Goal: Complete application form: Complete application form

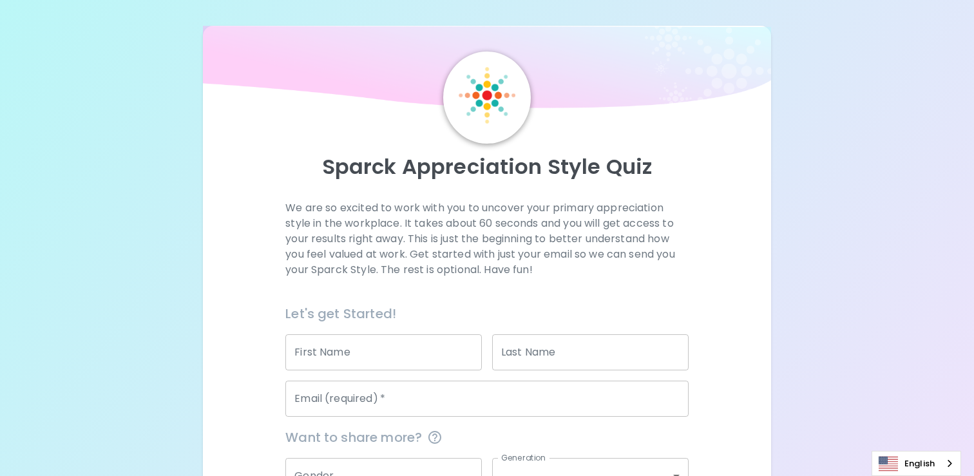
scroll to position [138, 0]
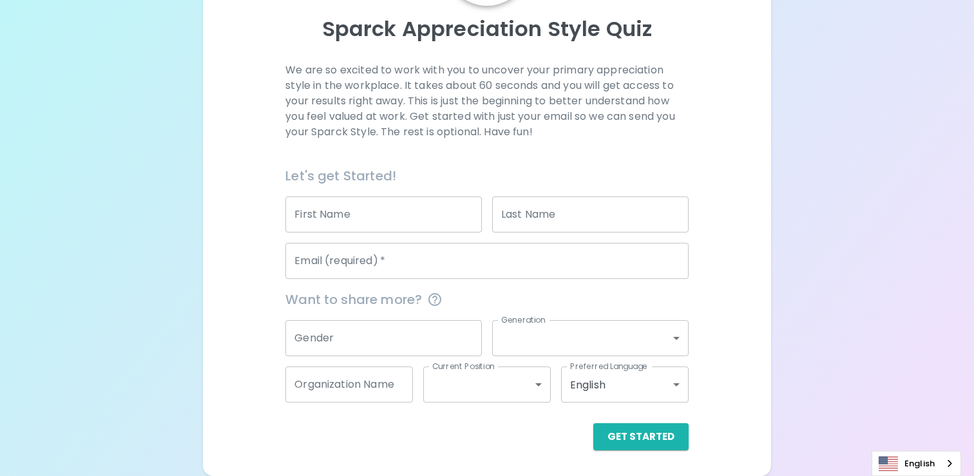
click at [392, 204] on input "First Name" at bounding box center [383, 215] width 197 height 36
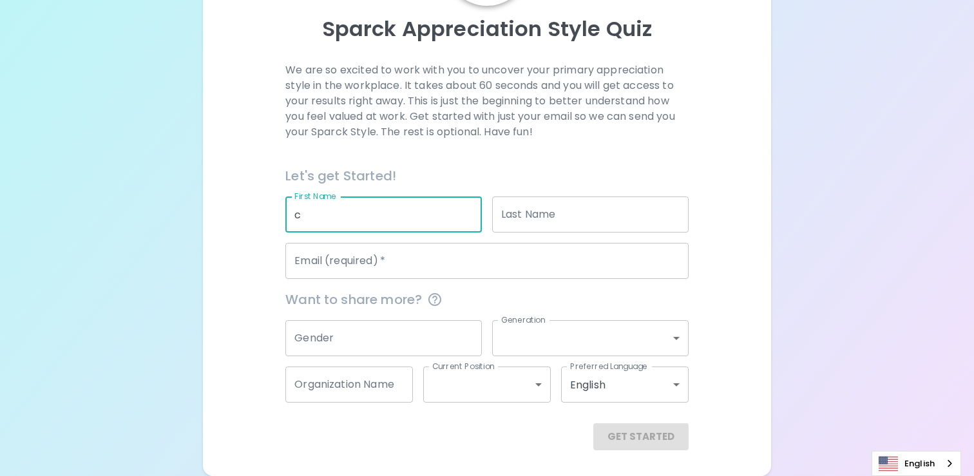
type input "c"
click at [523, 209] on input "Last Name" at bounding box center [590, 215] width 197 height 36
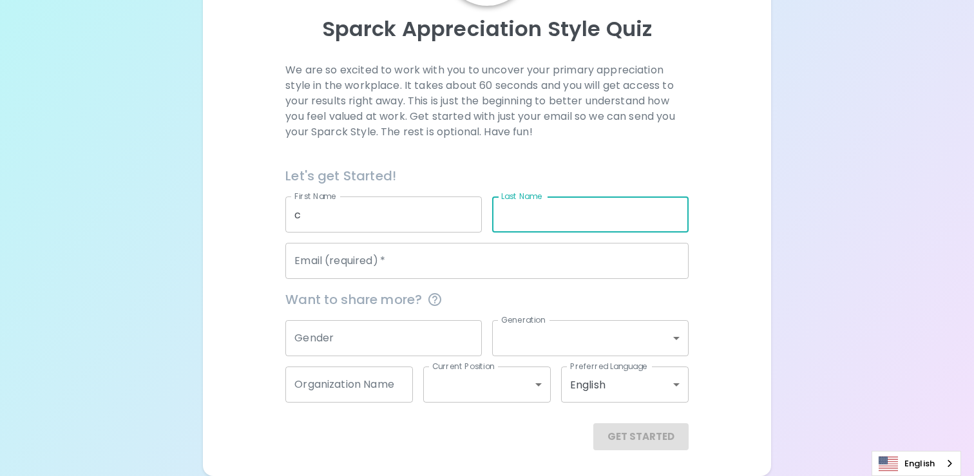
click at [319, 221] on input "c" at bounding box center [383, 215] width 197 height 36
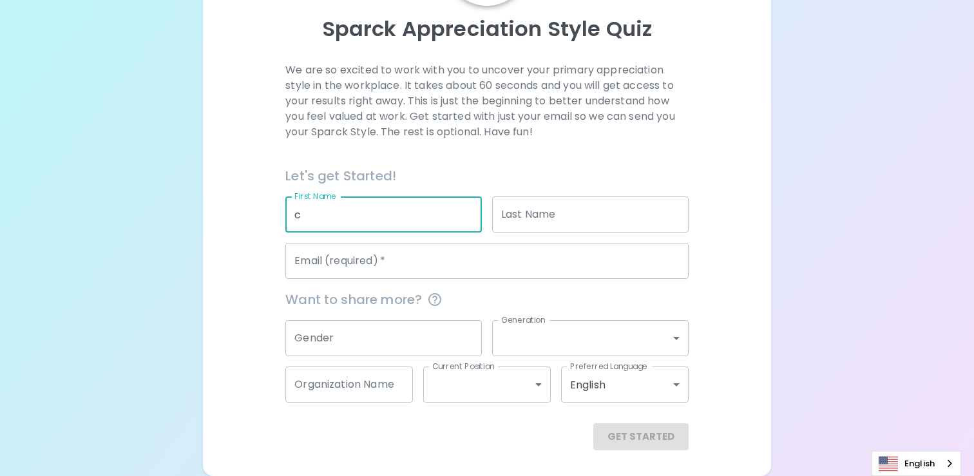
click at [319, 221] on input "c" at bounding box center [383, 215] width 197 height 36
type input "C"
click at [619, 204] on input "Last Name" at bounding box center [590, 215] width 197 height 36
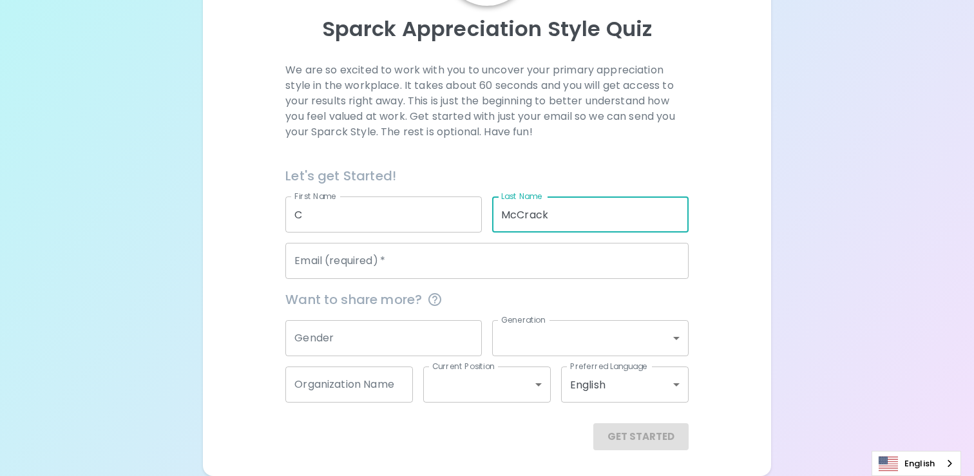
type input "McCrack"
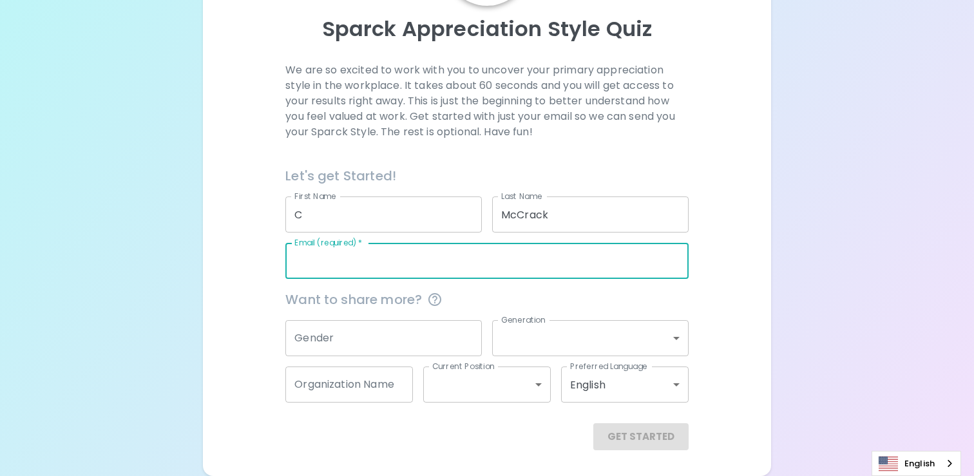
click at [534, 251] on input "Email (required)   *" at bounding box center [486, 261] width 403 height 36
type input "[PERSON_NAME][EMAIL_ADDRESS][PERSON_NAME][DOMAIN_NAME]"
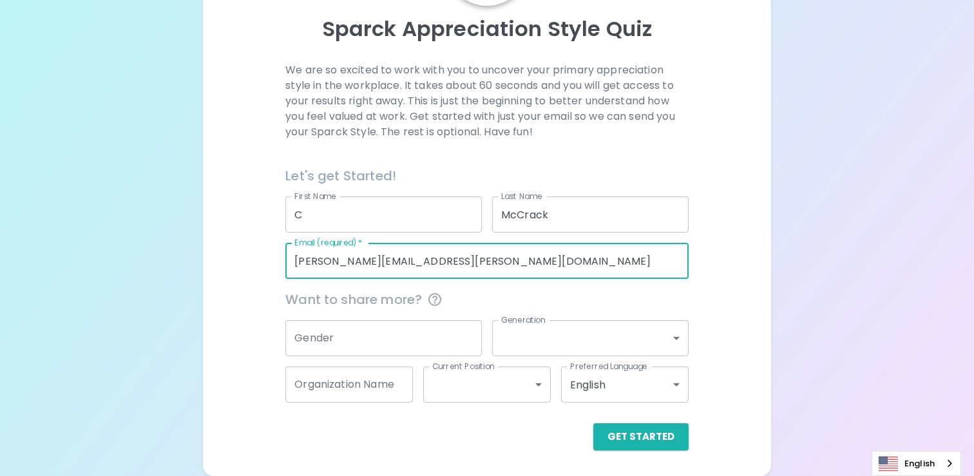
click at [377, 322] on input "Gender" at bounding box center [383, 338] width 197 height 36
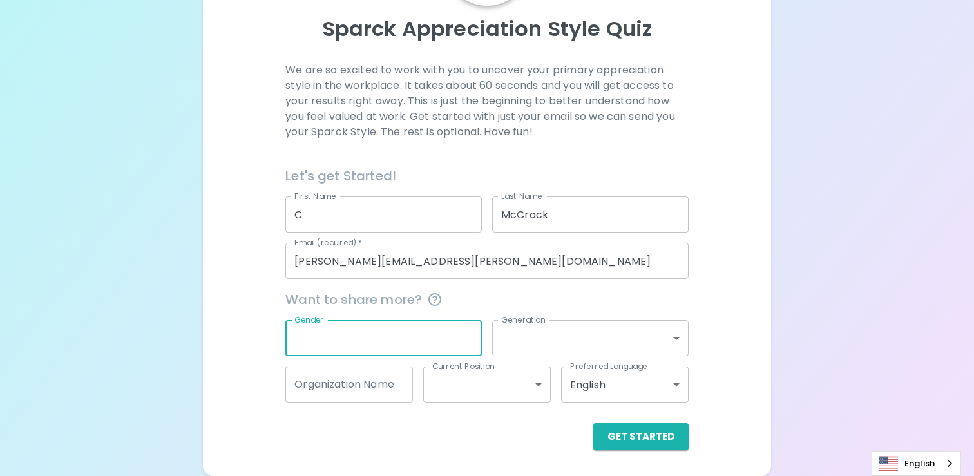
click at [447, 421] on div "Get Started" at bounding box center [481, 427] width 413 height 48
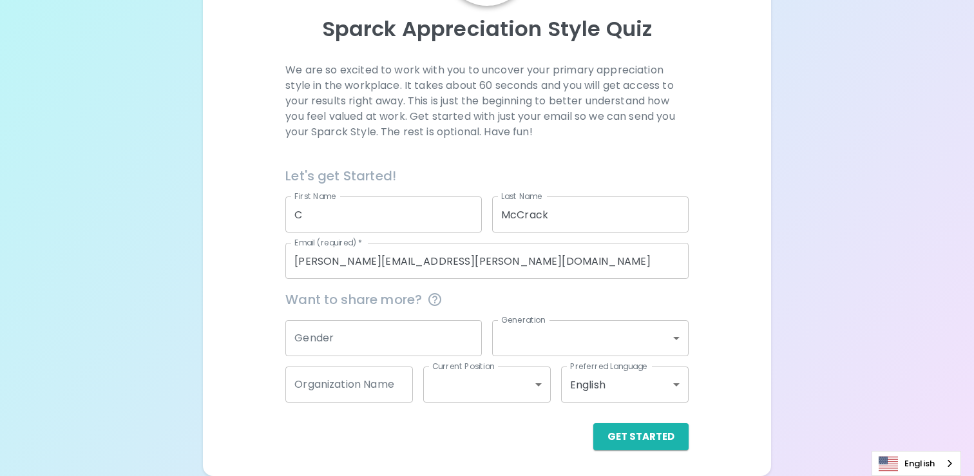
click at [325, 227] on input "C" at bounding box center [383, 215] width 197 height 36
click at [678, 439] on button "Get Started" at bounding box center [640, 436] width 95 height 27
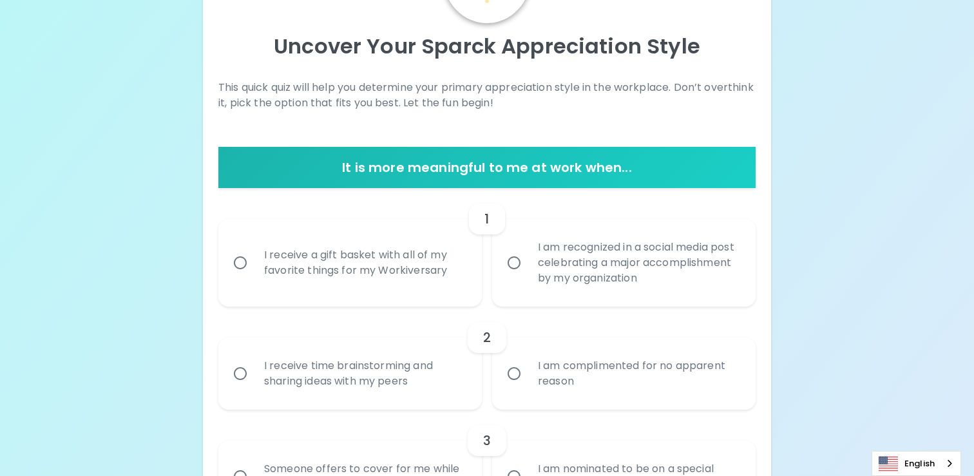
scroll to position [121, 0]
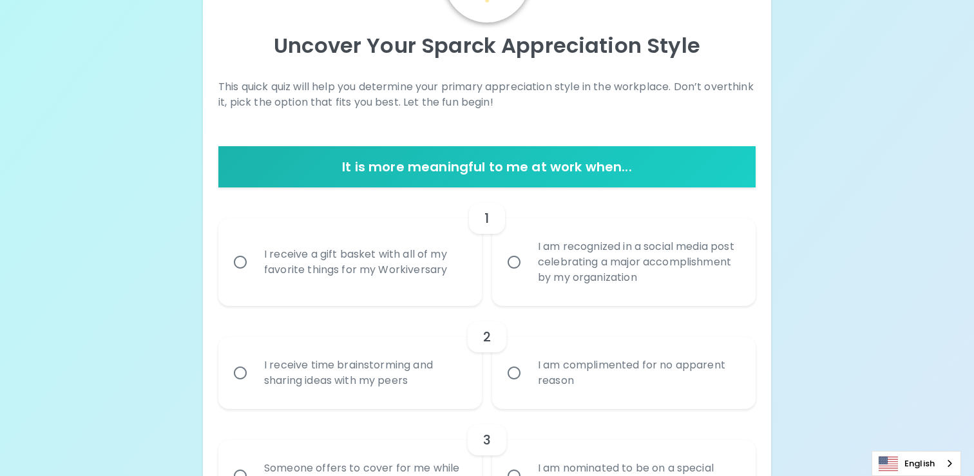
click at [511, 265] on input "I am recognized in a social media post celebrating a major accomplishment by my…" at bounding box center [514, 262] width 27 height 27
radio input "true"
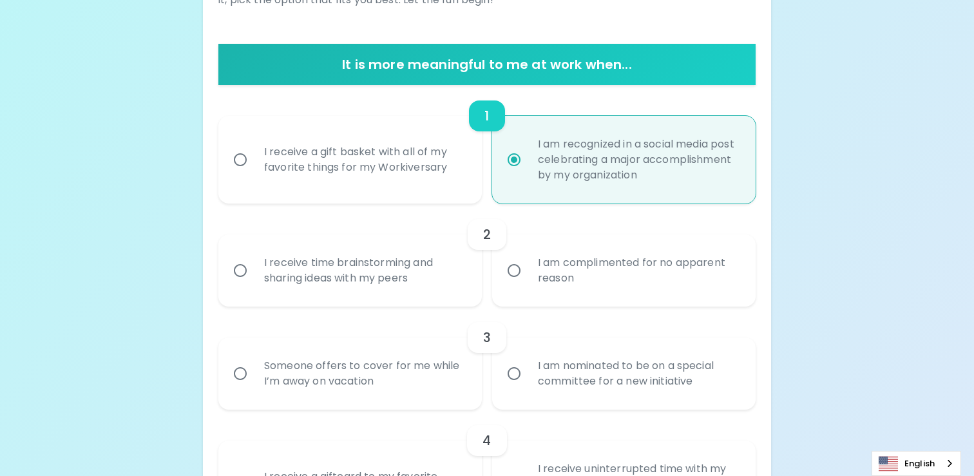
scroll to position [224, 0]
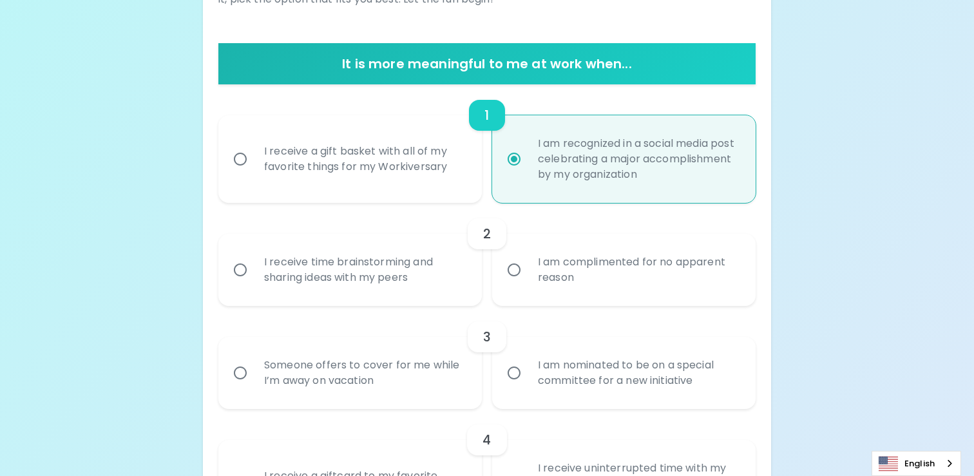
click at [367, 277] on div "I receive time brainstorming and sharing ideas with my peers" at bounding box center [364, 270] width 221 height 62
click at [254, 277] on input "I receive time brainstorming and sharing ideas with my peers" at bounding box center [240, 269] width 27 height 27
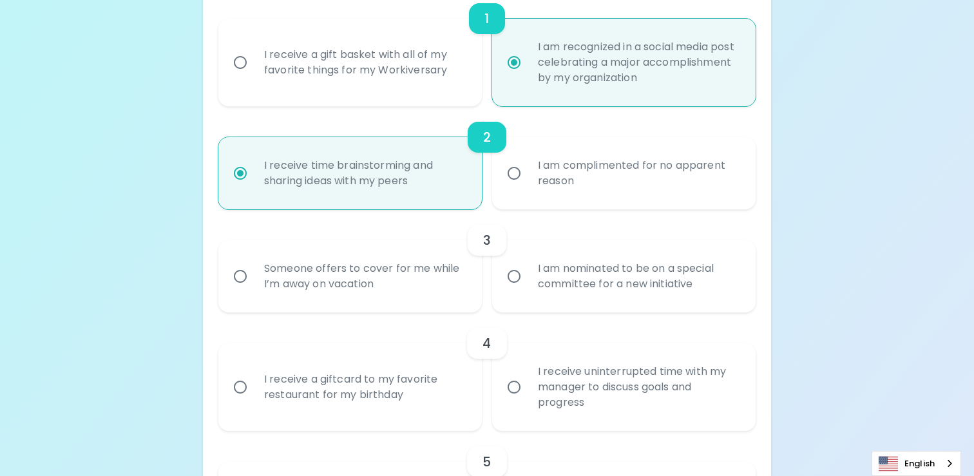
scroll to position [327, 0]
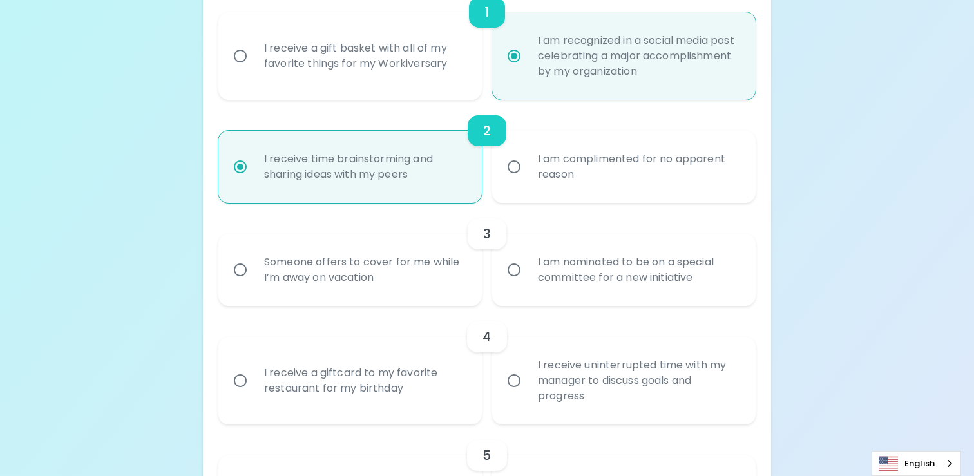
click at [418, 272] on div "Someone offers to cover for me while I’m away on vacation" at bounding box center [364, 270] width 221 height 62
click at [254, 272] on input "Someone offers to cover for me while I’m away on vacation" at bounding box center [240, 269] width 27 height 27
radio input "true"
radio input "false"
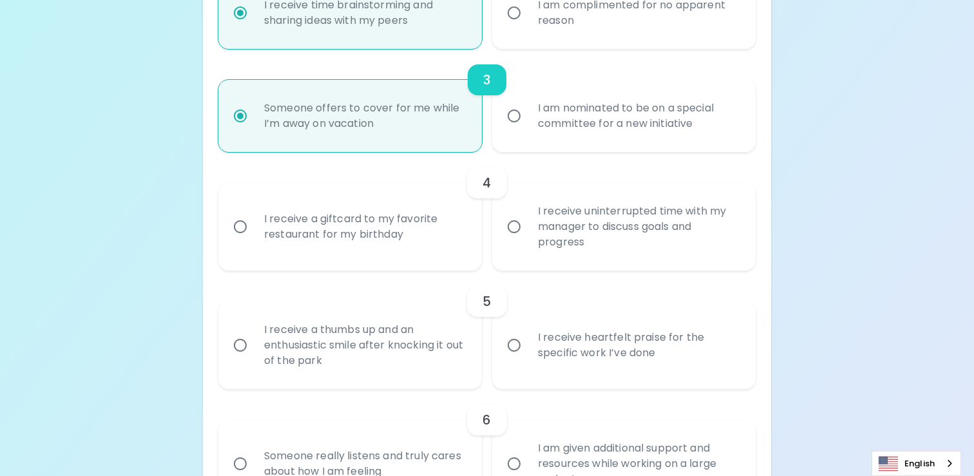
scroll to position [482, 0]
click at [425, 226] on div "I receive a giftcard to my favorite restaurant for my birthday" at bounding box center [364, 226] width 221 height 62
click at [254, 226] on input "I receive a giftcard to my favorite restaurant for my birthday" at bounding box center [240, 226] width 27 height 27
radio input "false"
radio input "true"
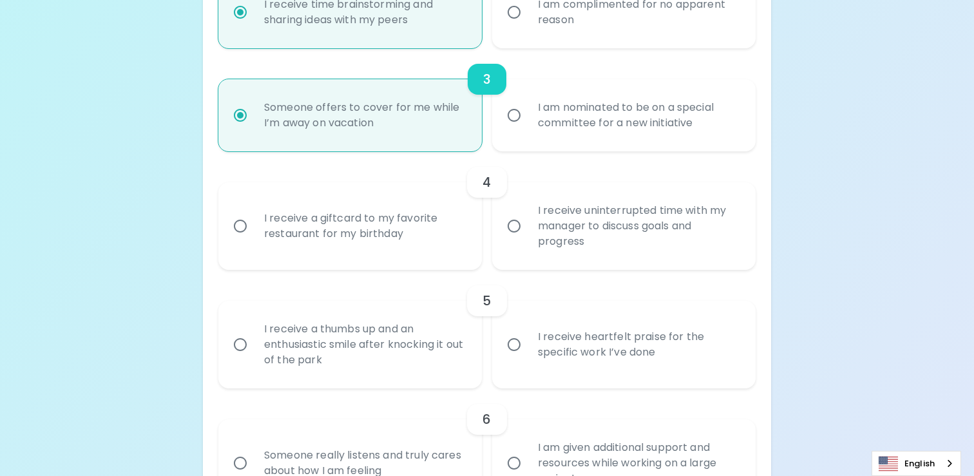
radio input "false"
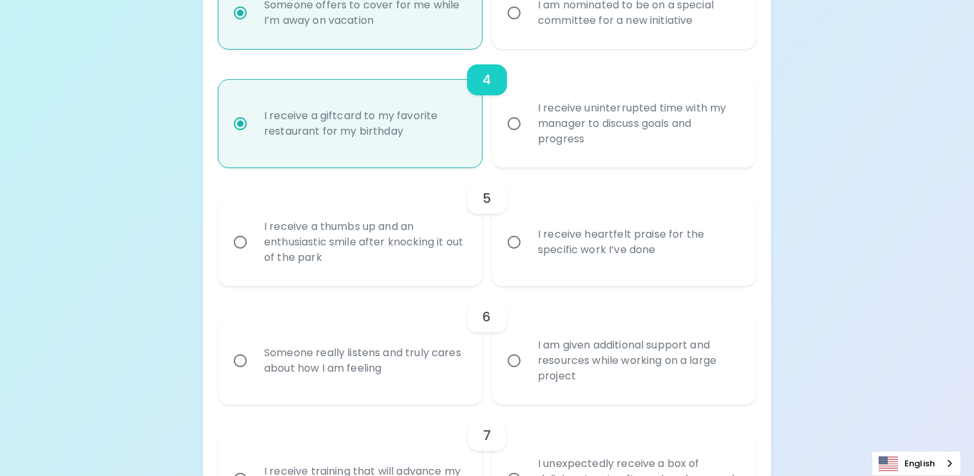
scroll to position [585, 0]
click at [528, 251] on div "I receive heartfelt praise for the specific work I’ve done" at bounding box center [638, 242] width 221 height 62
click at [528, 251] on input "I receive heartfelt praise for the specific work I’ve done" at bounding box center [514, 241] width 27 height 27
radio input "false"
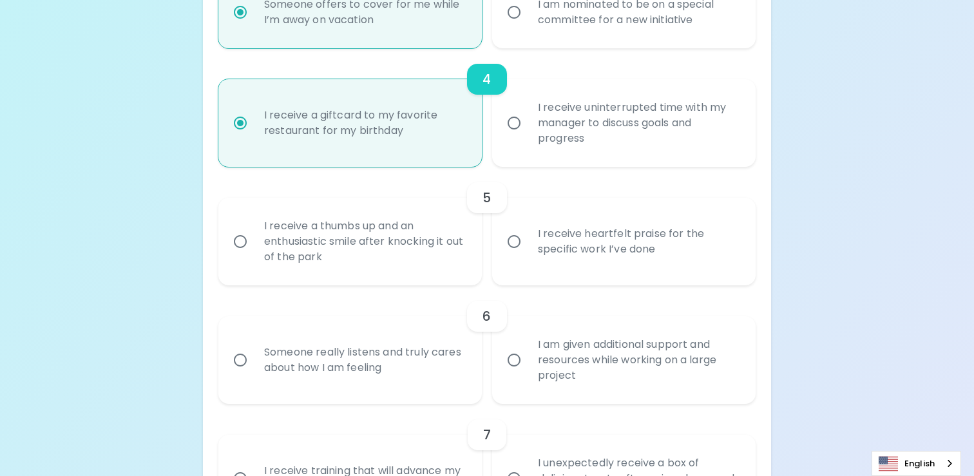
radio input "true"
radio input "false"
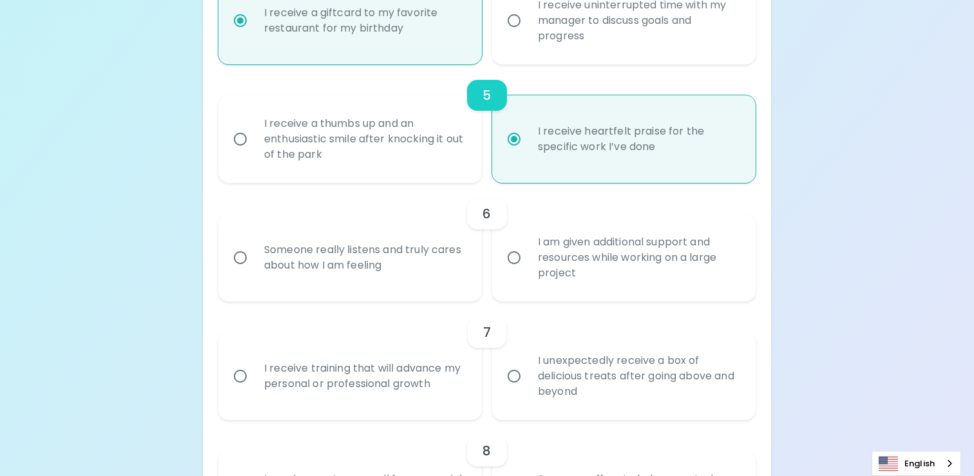
scroll to position [688, 0]
click at [585, 245] on div "I am given additional support and resources while working on a large project" at bounding box center [638, 256] width 221 height 77
click at [528, 245] on input "I am given additional support and resources while working on a large project" at bounding box center [514, 257] width 27 height 27
radio input "false"
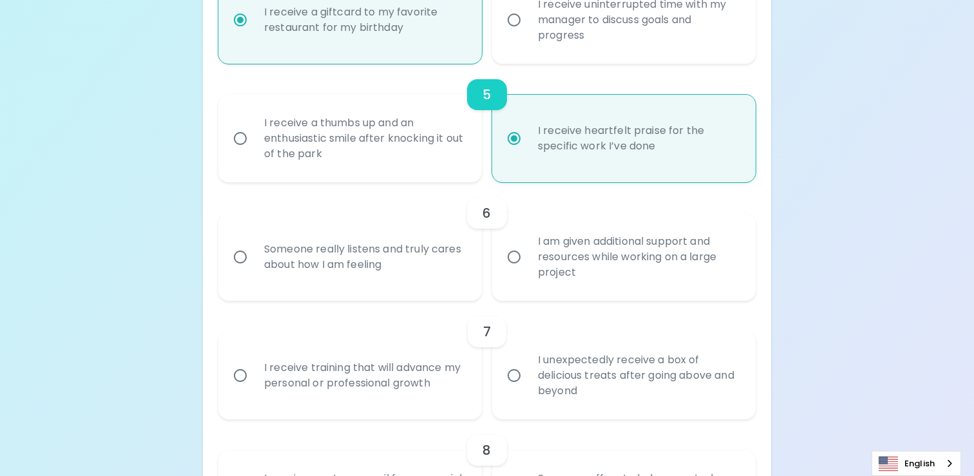
radio input "false"
radio input "true"
radio input "false"
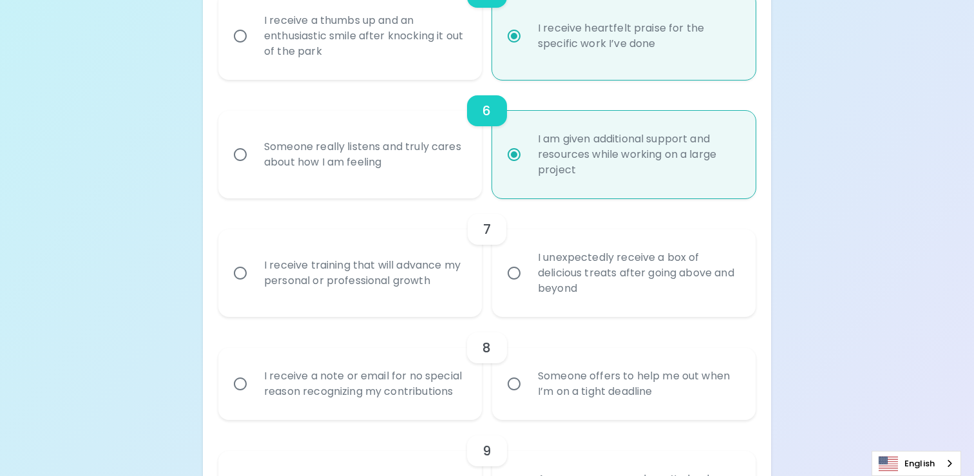
scroll to position [791, 0]
click at [421, 291] on div "I receive training that will advance my personal or professional growth" at bounding box center [364, 273] width 221 height 62
click at [254, 286] on input "I receive training that will advance my personal or professional growth" at bounding box center [240, 272] width 27 height 27
radio input "false"
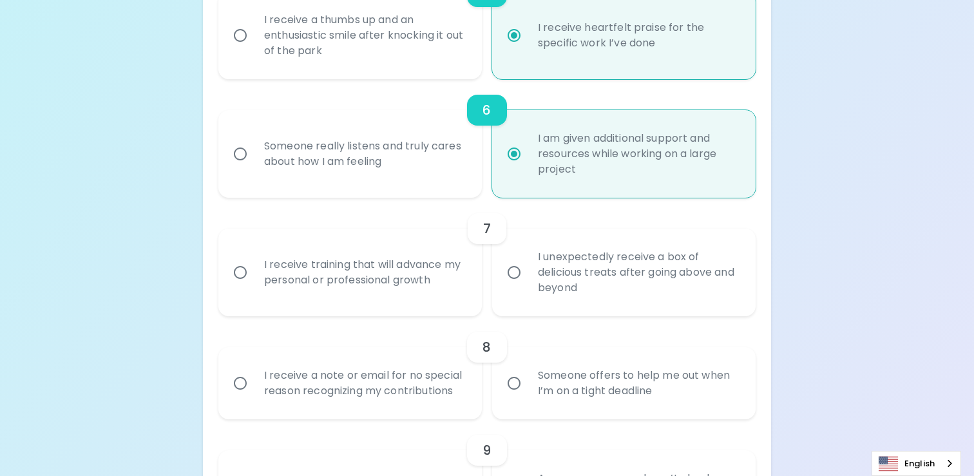
radio input "false"
radio input "true"
radio input "false"
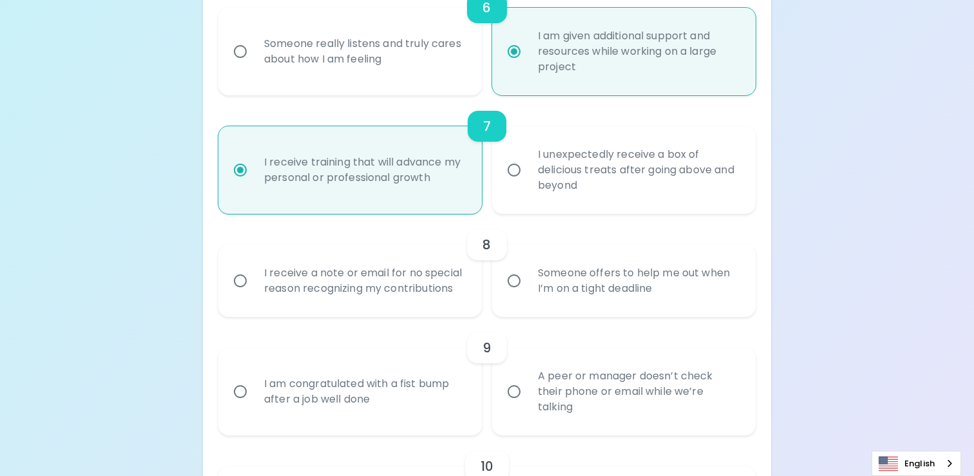
scroll to position [894, 0]
click at [427, 278] on div "I receive a note or email for no special reason recognizing my contributions" at bounding box center [364, 280] width 221 height 62
click at [254, 278] on input "I receive a note or email for no special reason recognizing my contributions" at bounding box center [240, 280] width 27 height 27
radio input "false"
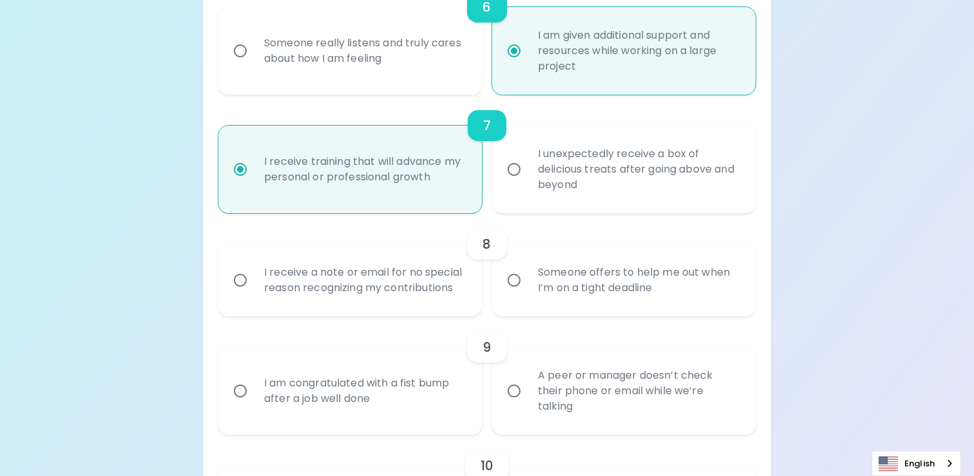
radio input "false"
radio input "true"
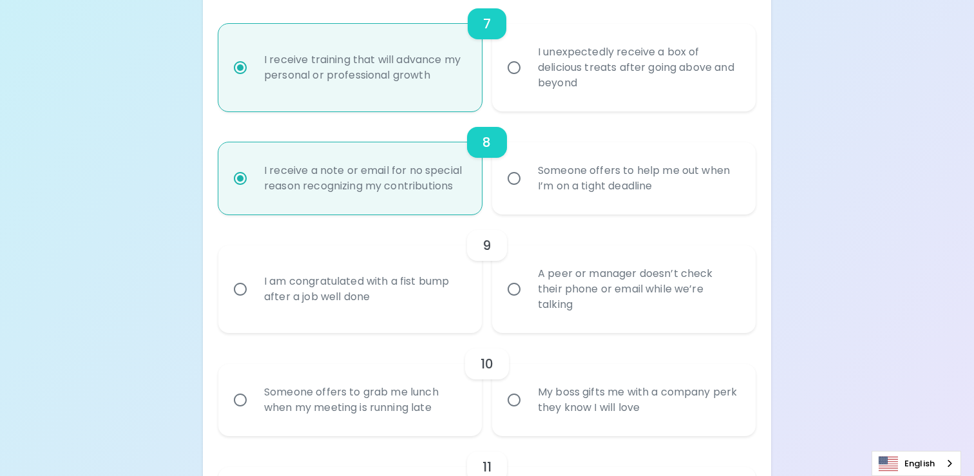
scroll to position [997, 0]
radio input "true"
click at [552, 278] on div "A peer or manager doesn’t check their phone or email while we’re talking" at bounding box center [638, 287] width 221 height 77
click at [528, 278] on input "A peer or manager doesn’t check their phone or email while we’re talking" at bounding box center [514, 288] width 27 height 27
radio input "false"
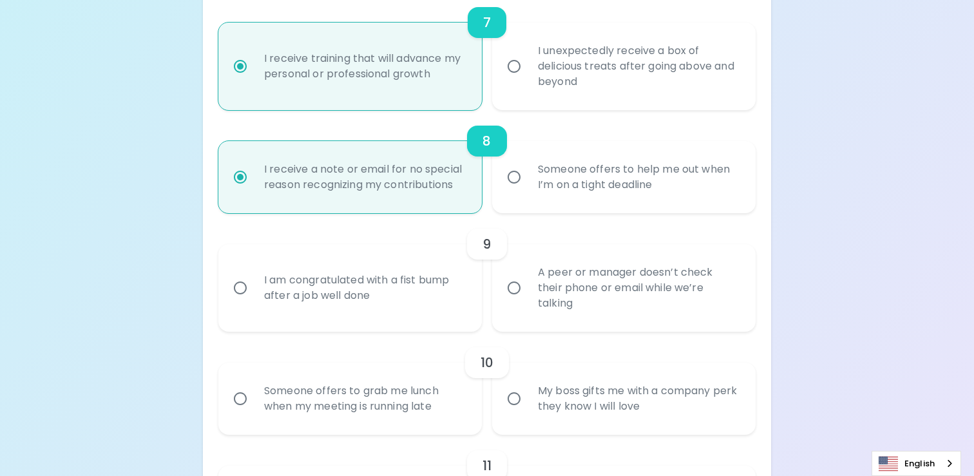
radio input "false"
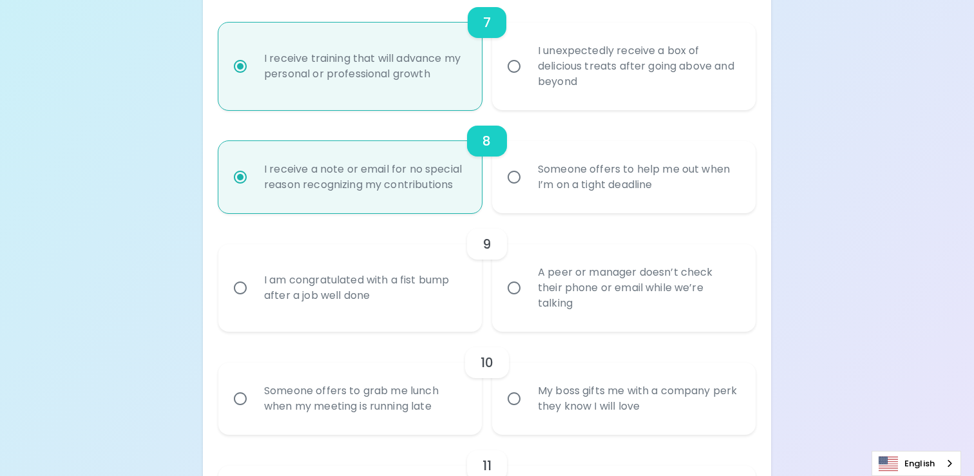
radio input "false"
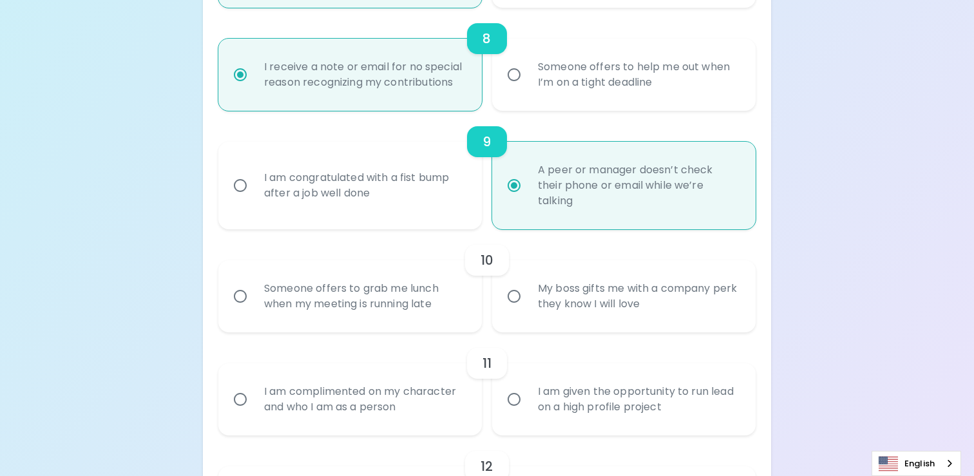
scroll to position [1101, 0]
click at [561, 313] on div "My boss gifts me with a company perk they know I will love" at bounding box center [638, 296] width 221 height 62
click at [528, 309] on input "My boss gifts me with a company perk they know I will love" at bounding box center [514, 295] width 27 height 27
radio input "false"
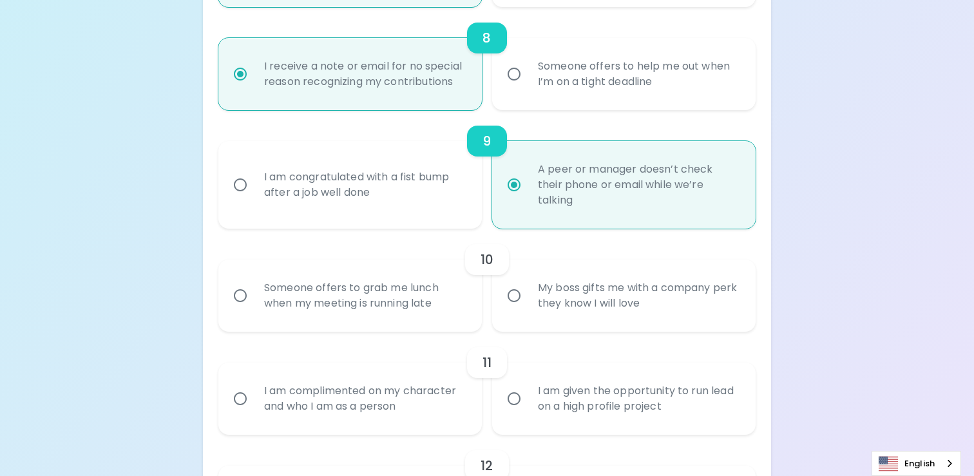
radio input "false"
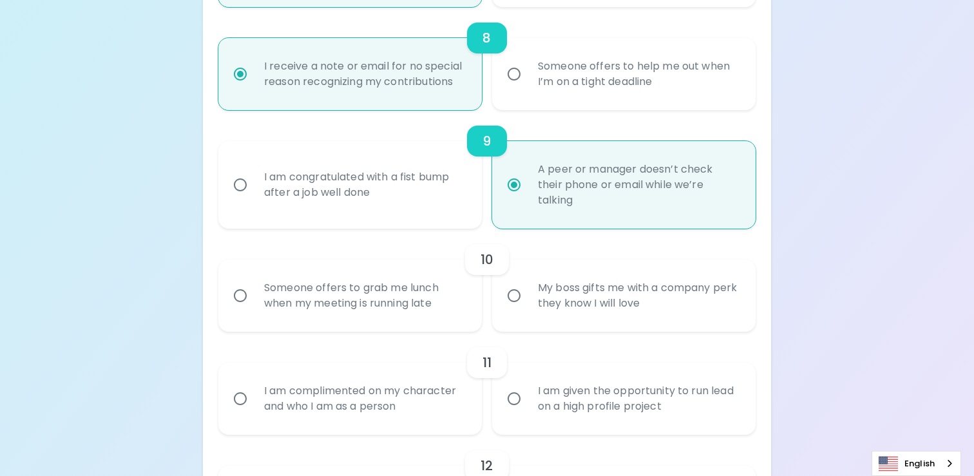
radio input "true"
radio input "false"
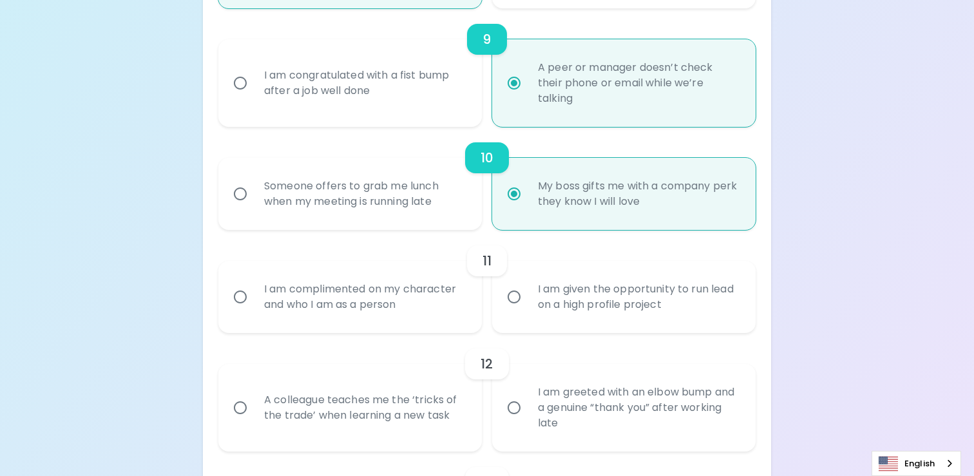
scroll to position [1204, 0]
click at [534, 297] on div "I am given the opportunity to run lead on a high profile project" at bounding box center [638, 296] width 221 height 62
click at [528, 297] on input "I am given the opportunity to run lead on a high profile project" at bounding box center [514, 295] width 27 height 27
radio input "false"
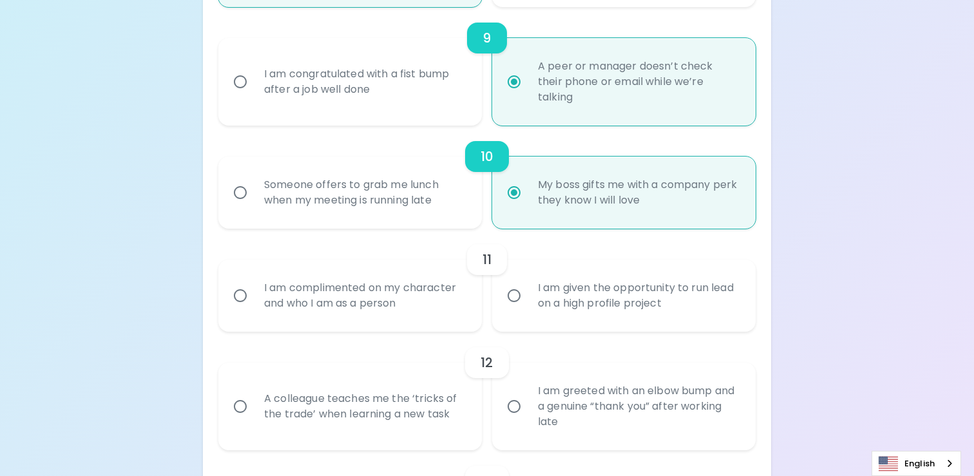
radio input "false"
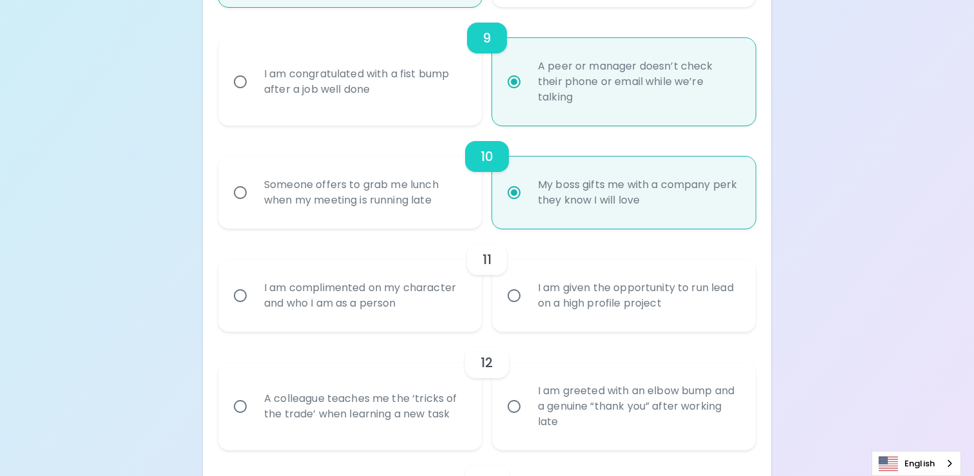
radio input "false"
radio input "true"
radio input "false"
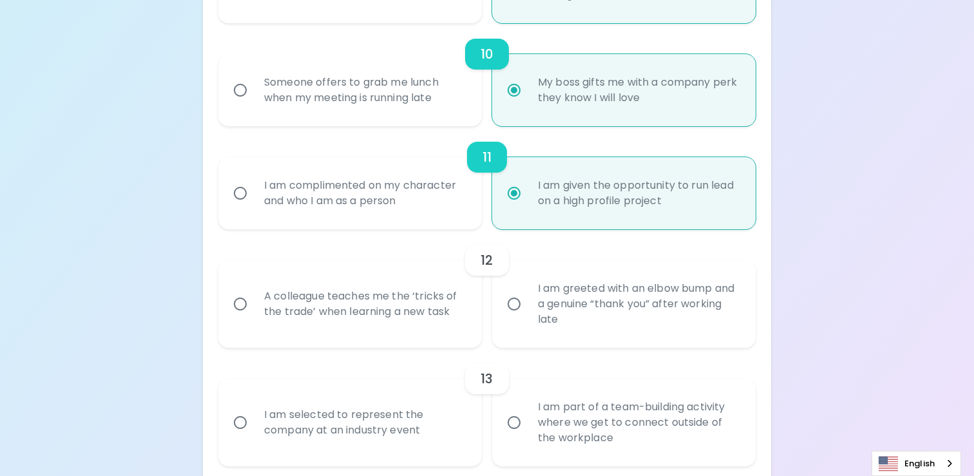
scroll to position [1307, 0]
click at [398, 318] on div "A colleague teaches me the ‘tricks of the trade’ when learning a new task" at bounding box center [364, 304] width 221 height 62
click at [254, 317] on input "A colleague teaches me the ‘tricks of the trade’ when learning a new task" at bounding box center [240, 303] width 27 height 27
radio input "false"
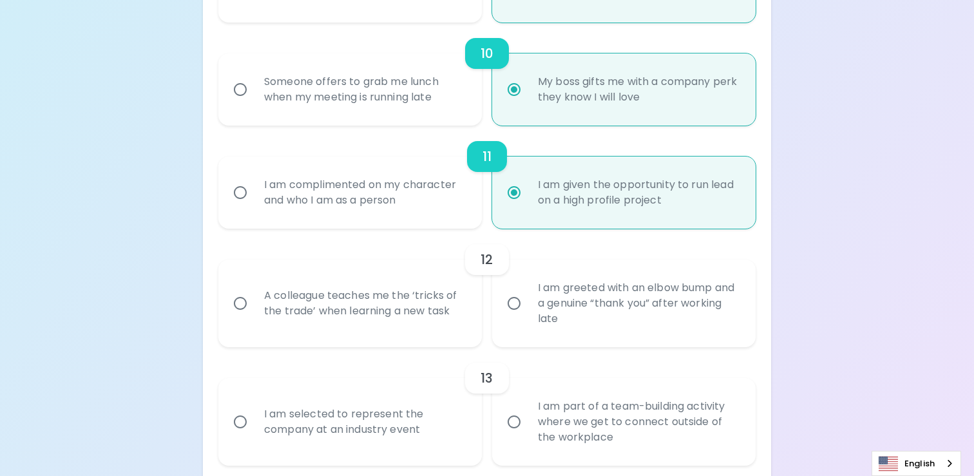
radio input "false"
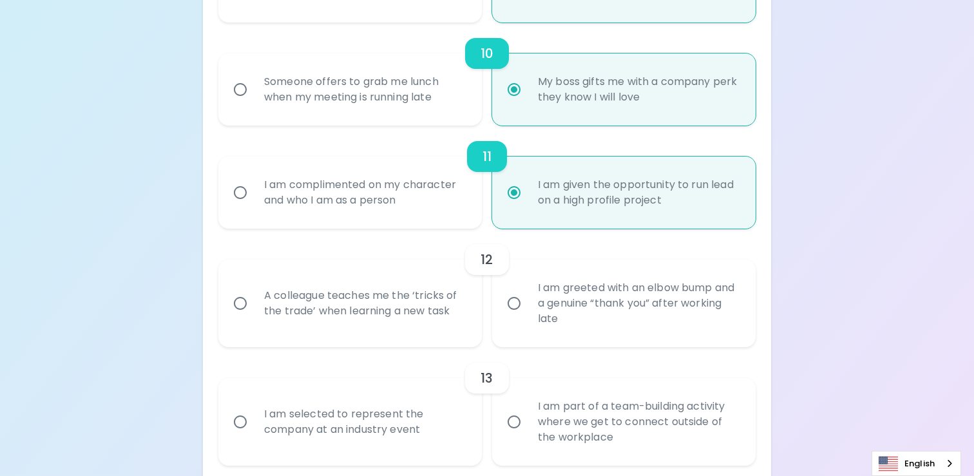
radio input "false"
radio input "true"
radio input "false"
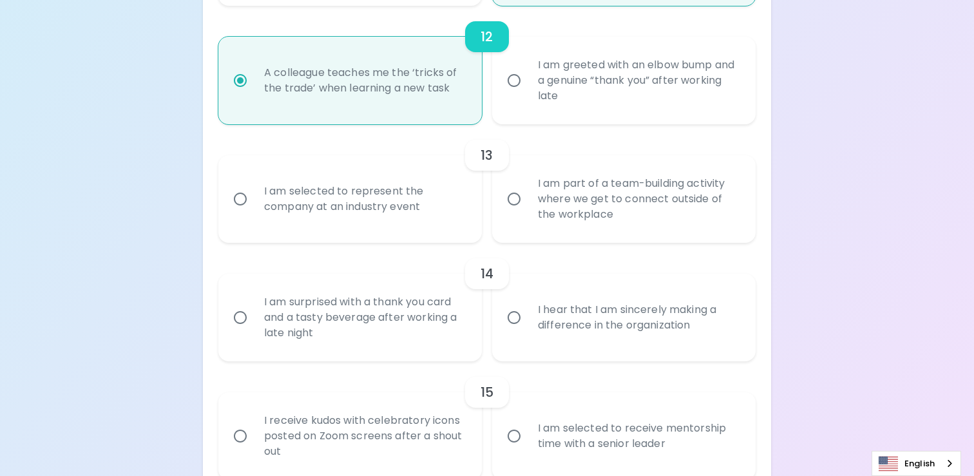
scroll to position [1587, 0]
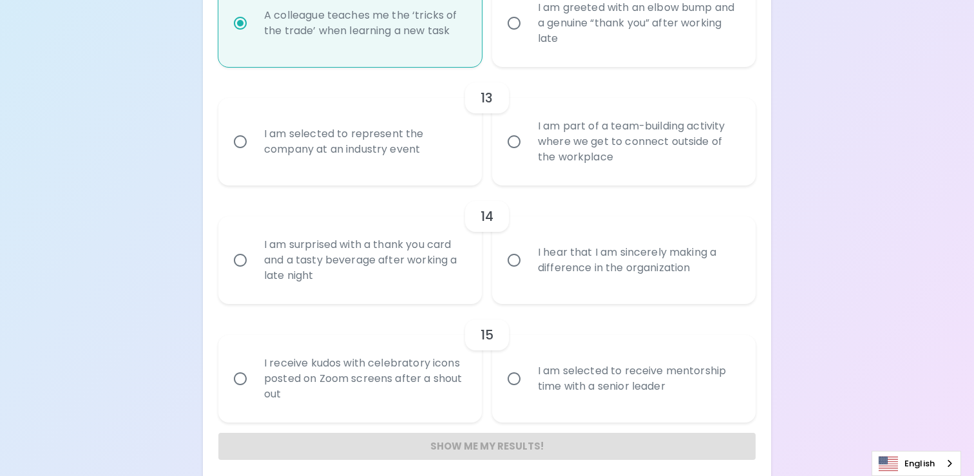
click at [668, 155] on div "I am part of a team-building activity where we get to connect outside of the wo…" at bounding box center [638, 141] width 221 height 77
click at [528, 155] on input "I am part of a team-building activity where we get to connect outside of the wo…" at bounding box center [514, 141] width 27 height 27
radio input "false"
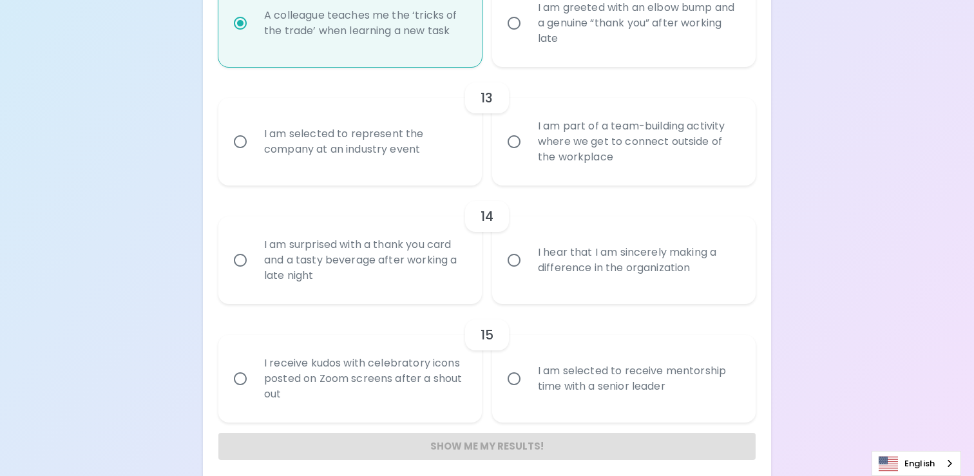
radio input "false"
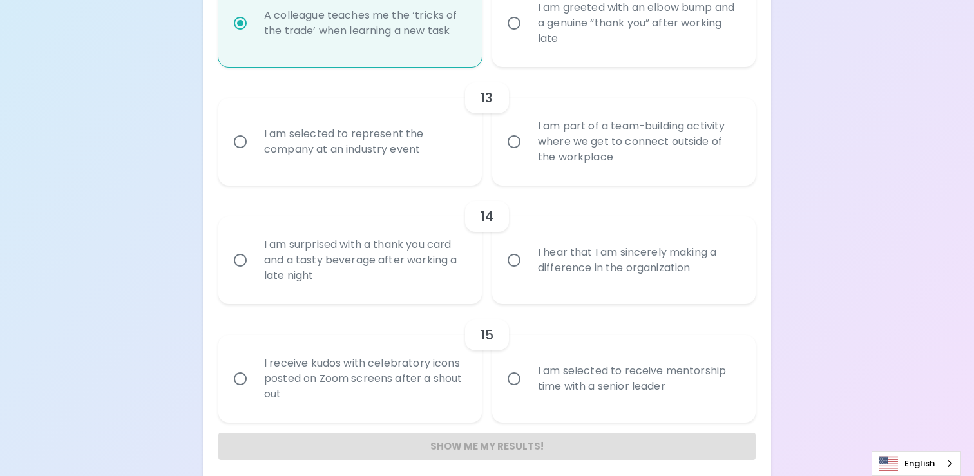
radio input "false"
radio input "true"
radio input "false"
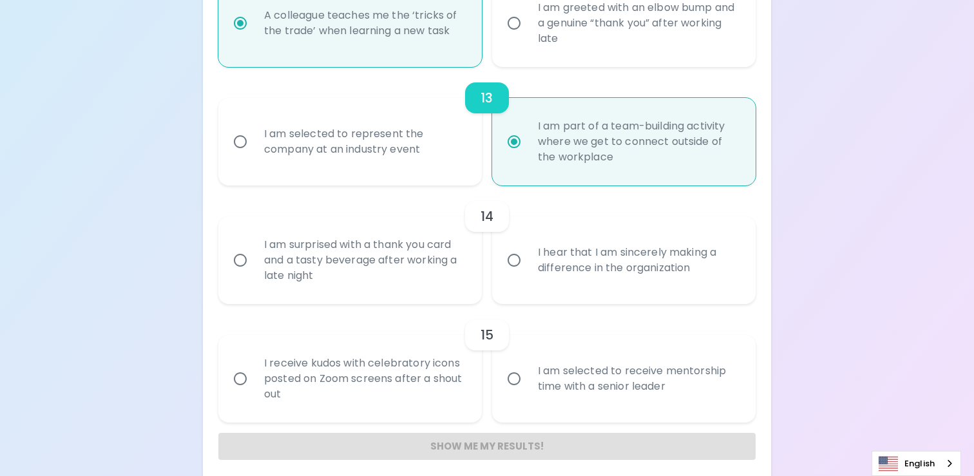
scroll to position [1597, 0]
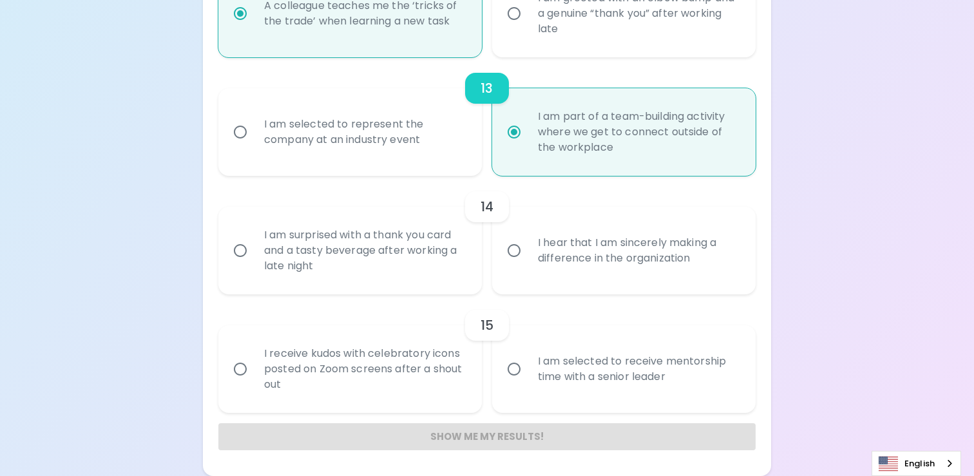
click at [554, 280] on div "I hear that I am sincerely making a difference in the organization" at bounding box center [638, 251] width 221 height 62
click at [528, 264] on input "I hear that I am sincerely making a difference in the organization" at bounding box center [514, 250] width 27 height 27
radio input "false"
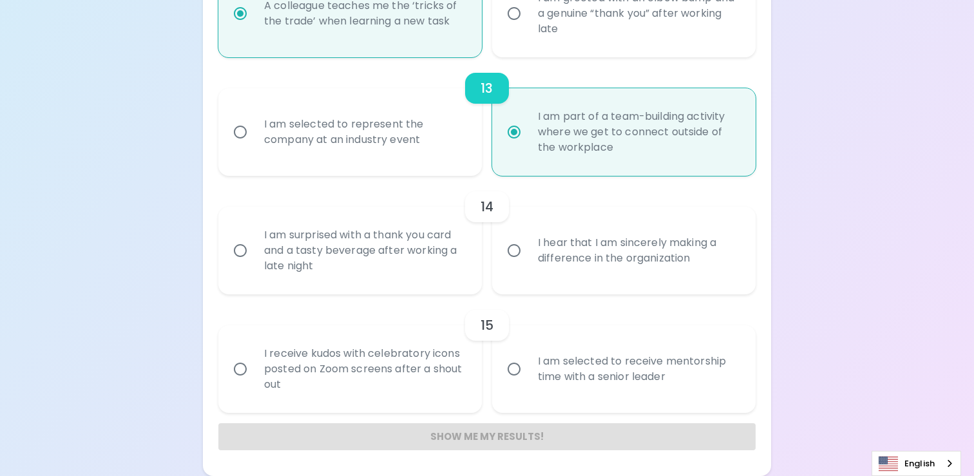
radio input "false"
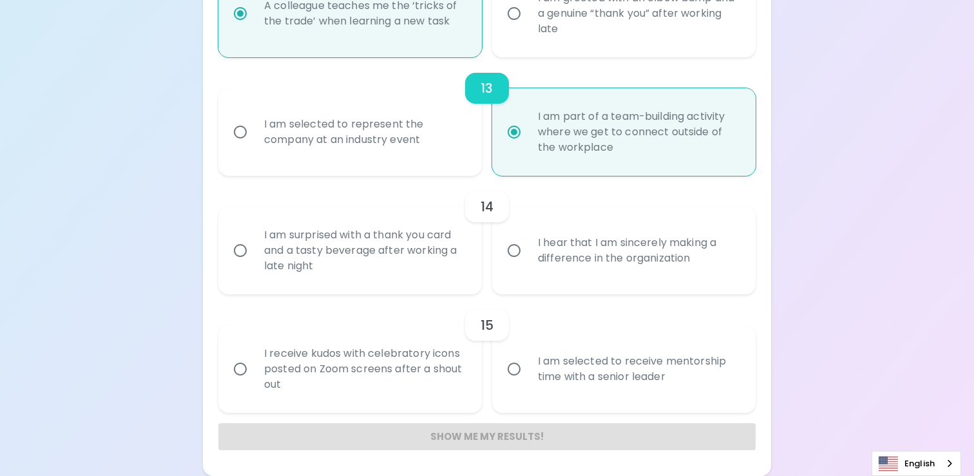
radio input "false"
radio input "true"
radio input "false"
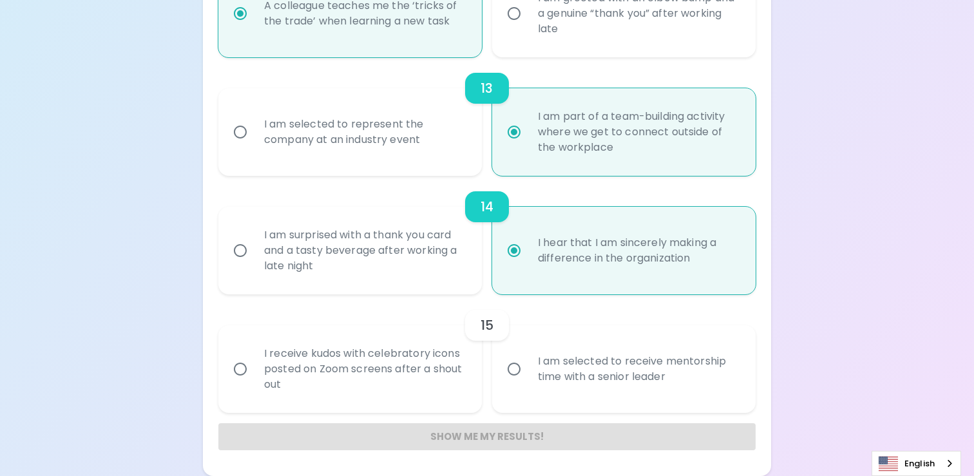
click at [563, 376] on div "I am selected to receive mentorship time with a senior leader" at bounding box center [638, 369] width 221 height 62
click at [528, 376] on input "I am selected to receive mentorship time with a senior leader" at bounding box center [514, 369] width 27 height 27
radio input "false"
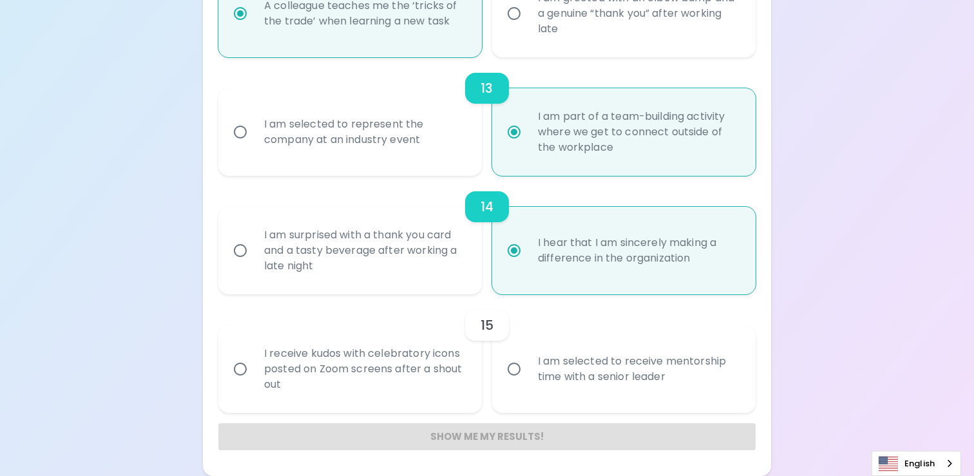
radio input "false"
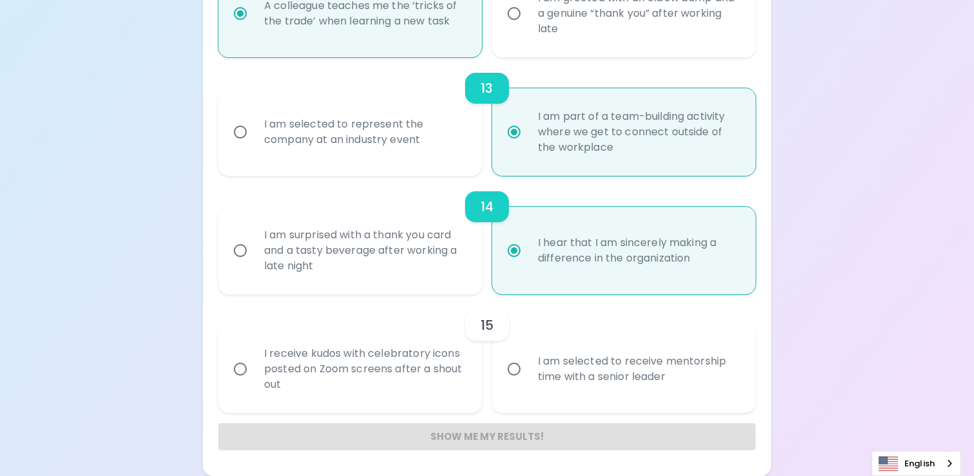
radio input "false"
radio input "true"
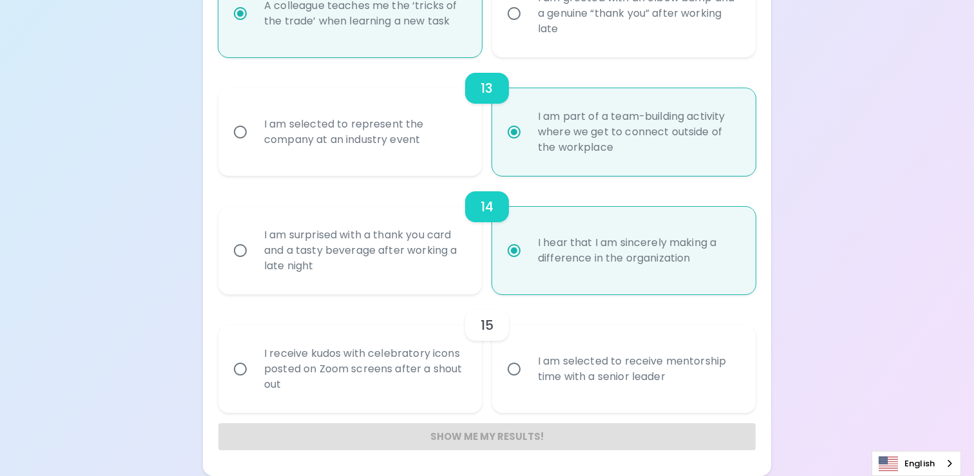
radio input "false"
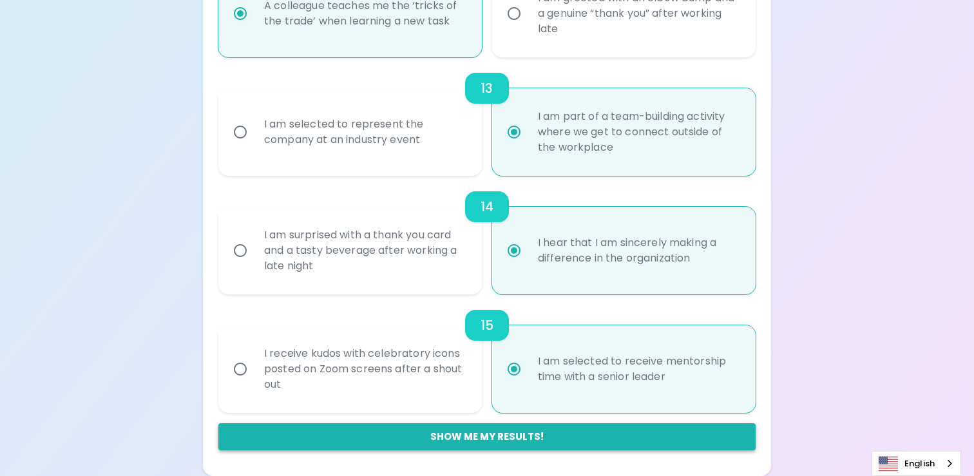
click at [557, 436] on button "Show me my results!" at bounding box center [486, 436] width 537 height 27
radio input "false"
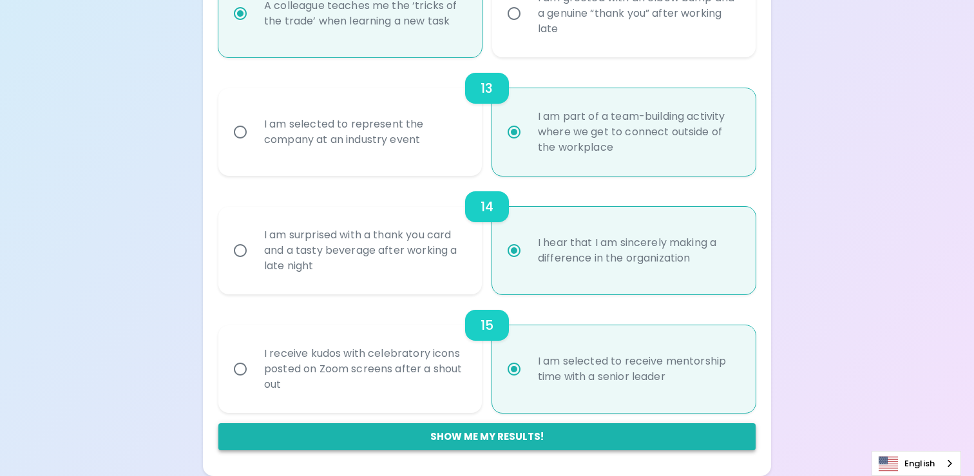
radio input "false"
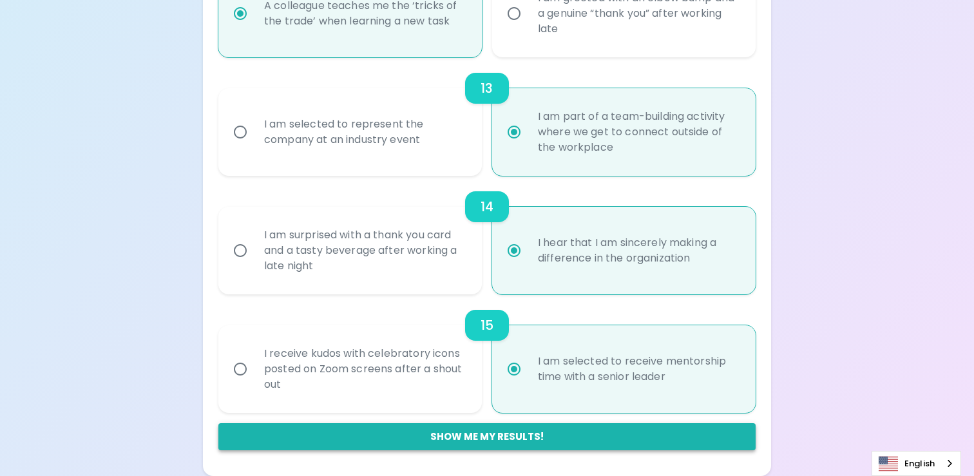
radio input "false"
radio input "true"
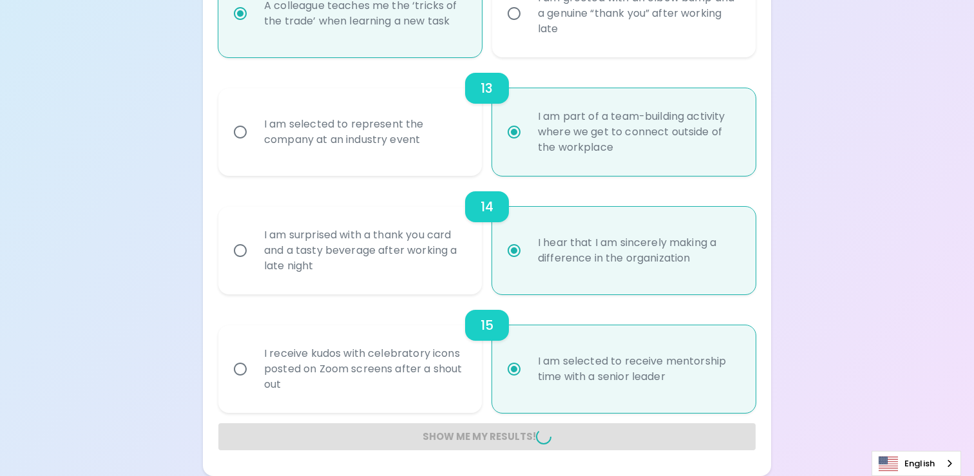
radio input "false"
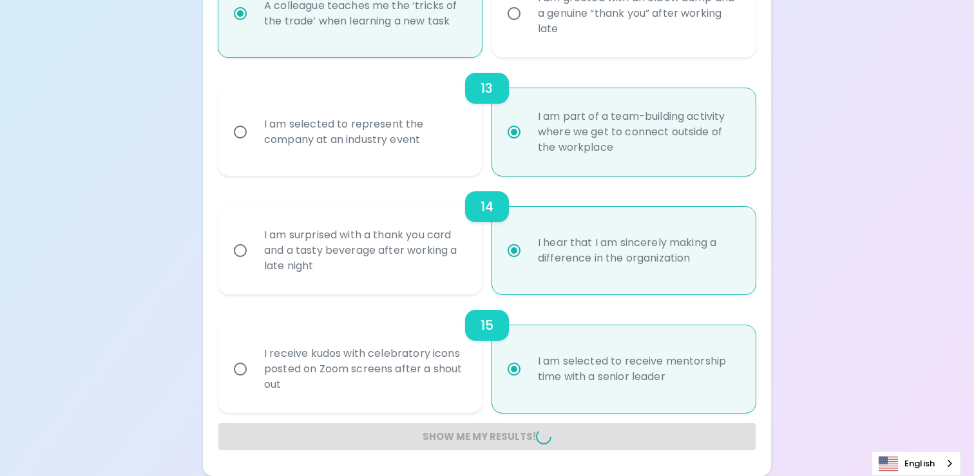
radio input "false"
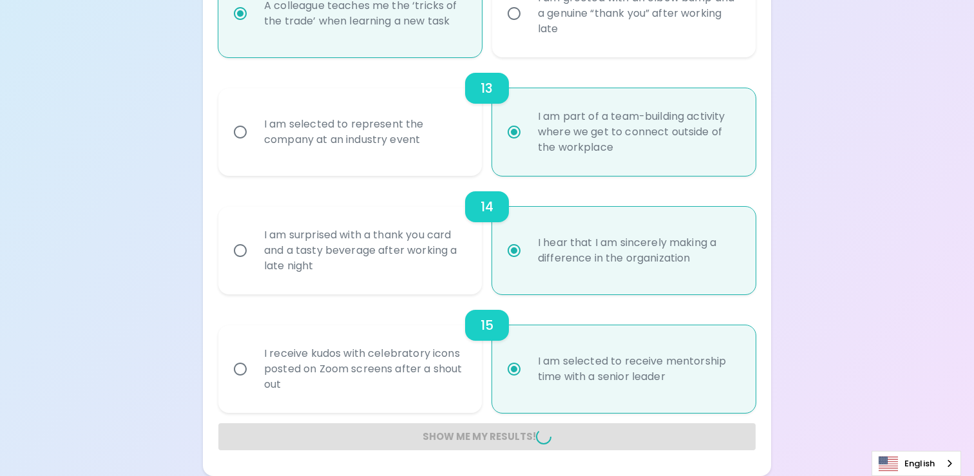
radio input "false"
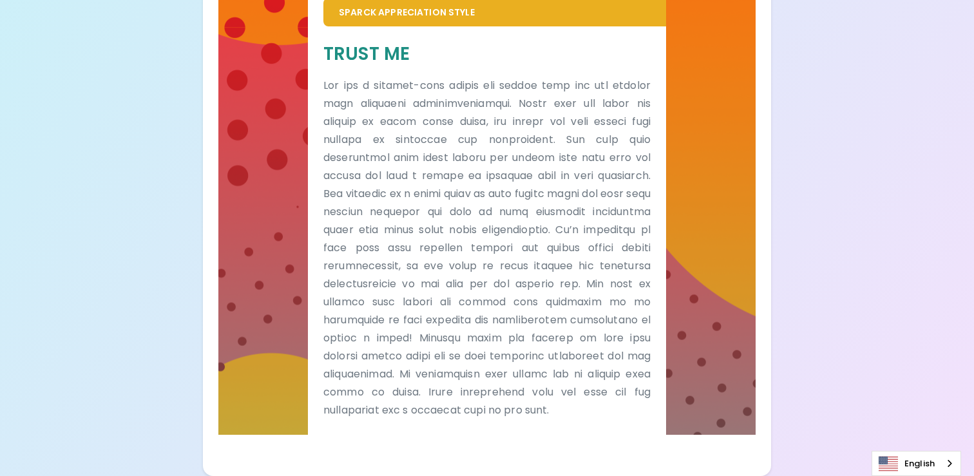
scroll to position [0, 0]
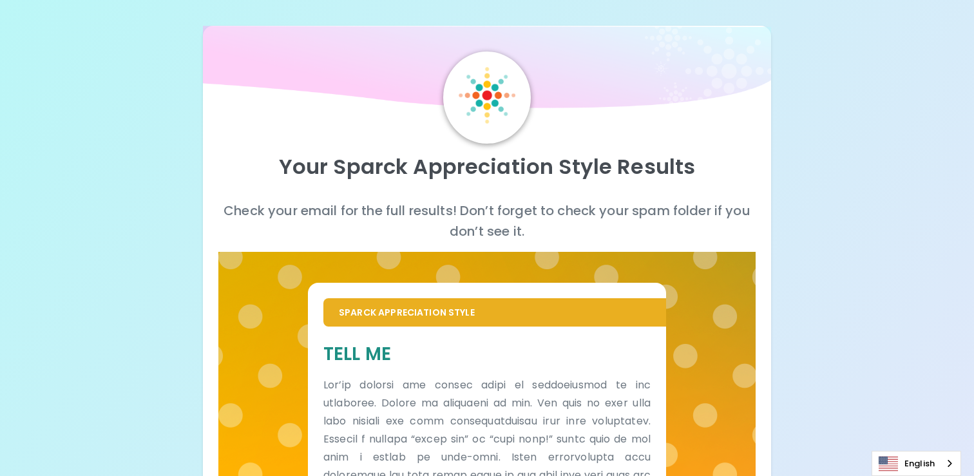
click at [482, 91] on img at bounding box center [487, 95] width 57 height 57
